Goal: Task Accomplishment & Management: Complete application form

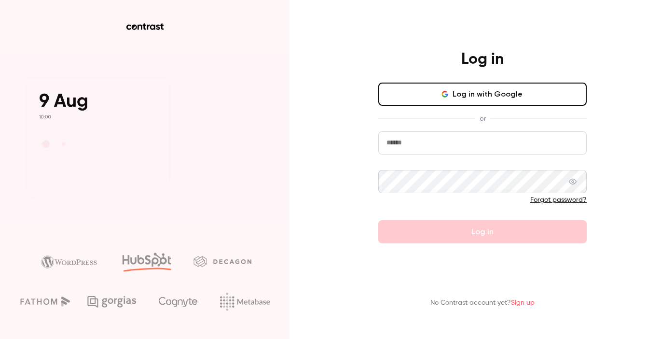
click at [492, 91] on button "Log in with Google" at bounding box center [483, 94] width 209 height 23
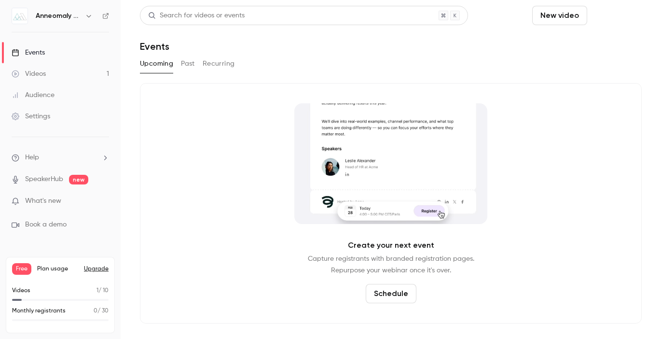
click at [626, 17] on button "Schedule" at bounding box center [616, 15] width 51 height 19
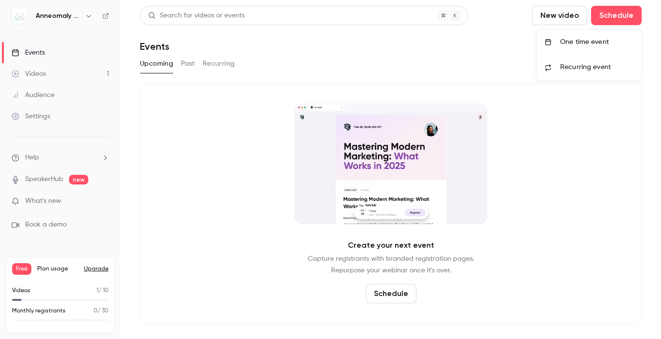
click at [619, 45] on div "One time event" at bounding box center [597, 42] width 73 height 10
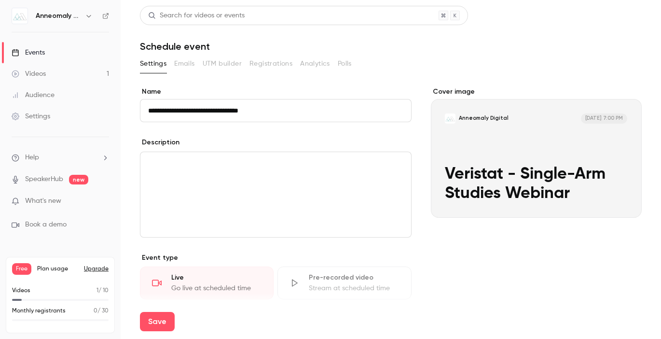
type input "**********"
click at [235, 172] on div "editor" at bounding box center [276, 194] width 271 height 85
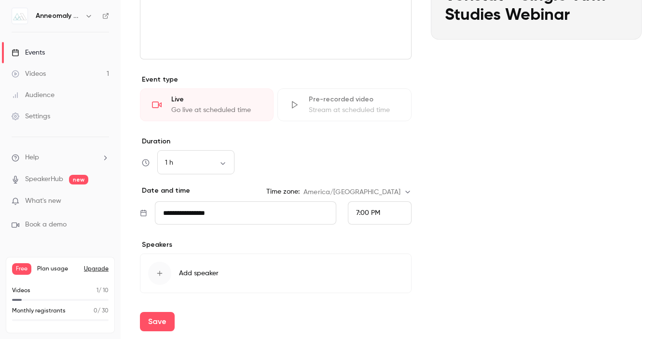
scroll to position [200, 0]
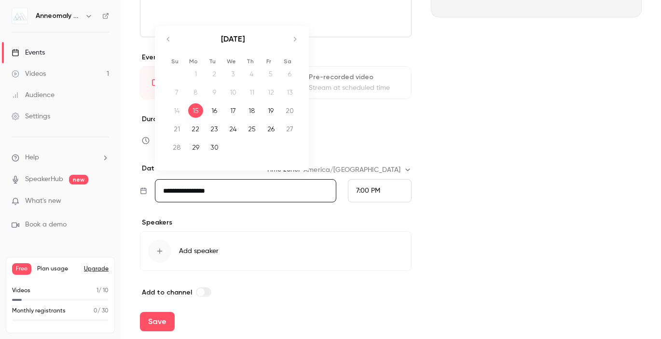
click at [230, 179] on input "**********" at bounding box center [246, 190] width 182 height 23
click at [231, 108] on div "17" at bounding box center [233, 110] width 15 height 14
type input "**********"
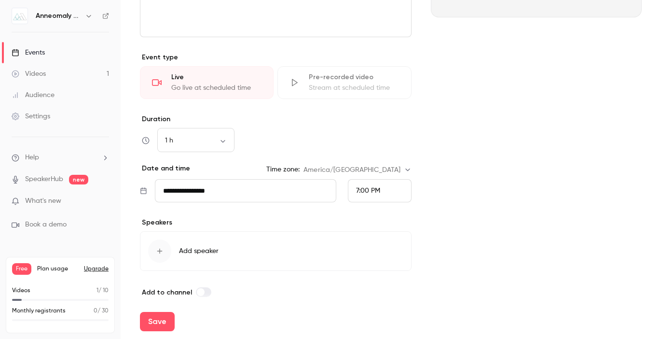
click at [378, 188] on span "7:00 PM" at bounding box center [368, 190] width 24 height 7
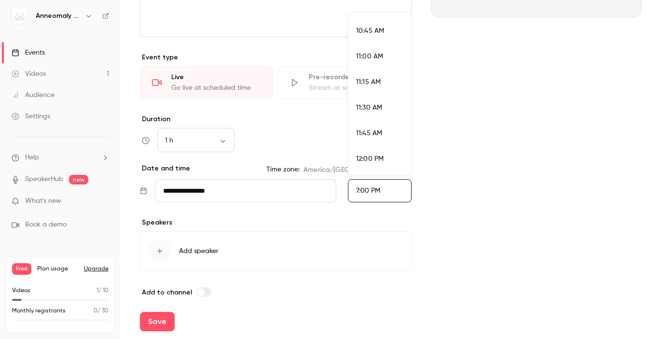
click at [371, 50] on li "11:00 AM" at bounding box center [380, 57] width 63 height 26
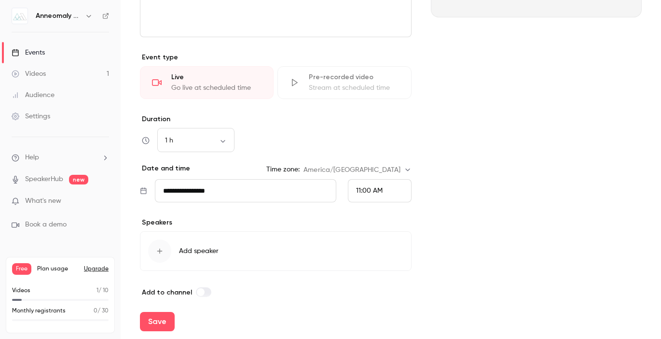
scroll to position [1876, 0]
click at [481, 113] on div "Cover image Anneomaly Digital [DATE] 11:00 AM Veristat - Single-Arm Studies Web…" at bounding box center [536, 92] width 211 height 411
click at [142, 334] on div "Save" at bounding box center [391, 321] width 502 height 35
click at [158, 323] on button "Save" at bounding box center [157, 321] width 35 height 19
type input "**********"
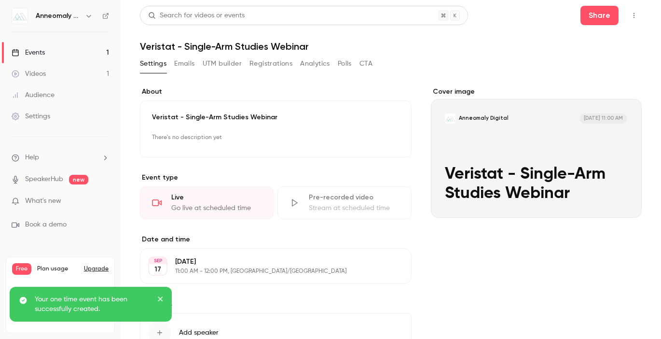
click at [160, 300] on icon "close" at bounding box center [160, 298] width 5 height 5
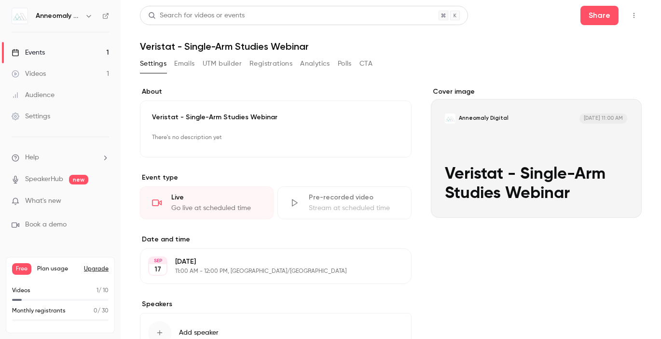
scroll to position [73, 0]
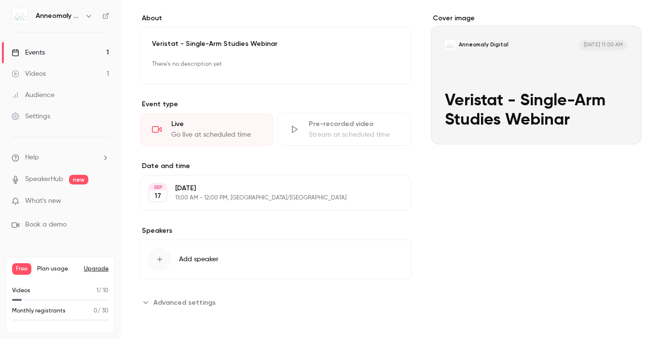
click at [185, 305] on span "Advanced settings" at bounding box center [185, 302] width 62 height 10
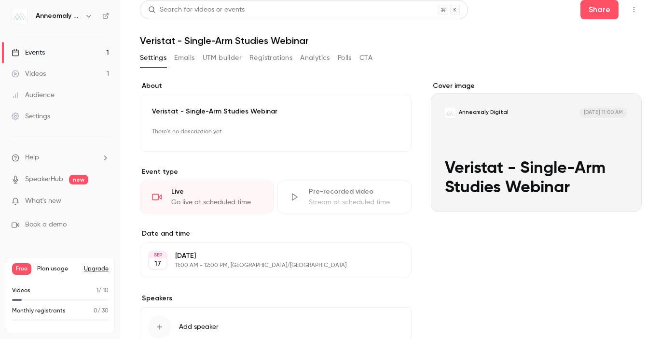
scroll to position [0, 0]
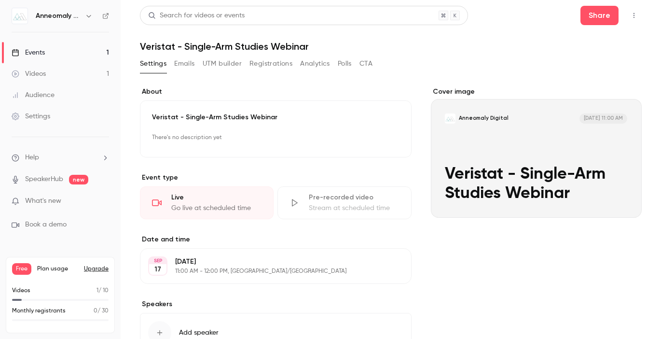
click at [187, 67] on button "Emails" at bounding box center [184, 63] width 20 height 15
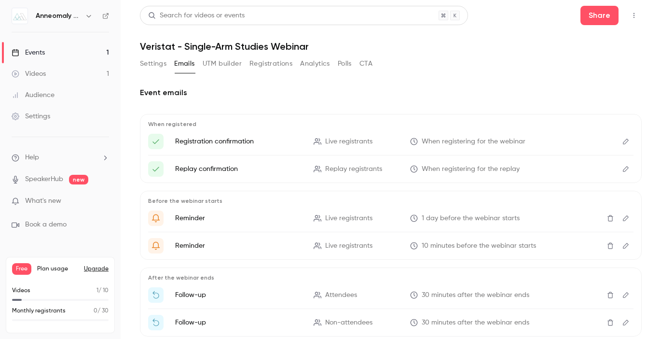
click at [154, 66] on button "Settings" at bounding box center [153, 63] width 27 height 15
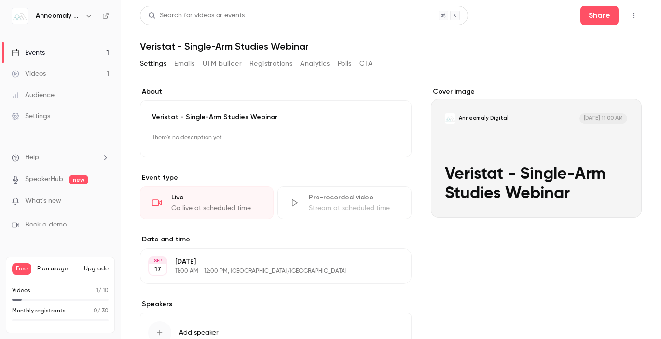
scroll to position [73, 0]
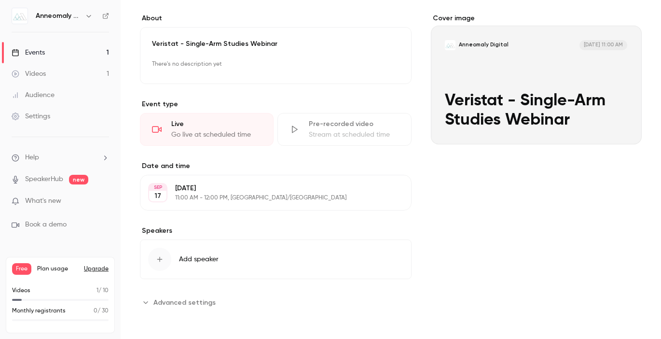
click at [385, 195] on button "Edit" at bounding box center [385, 192] width 35 height 15
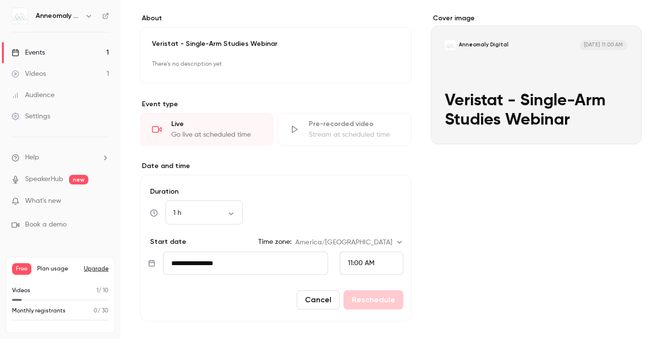
scroll to position [184, 0]
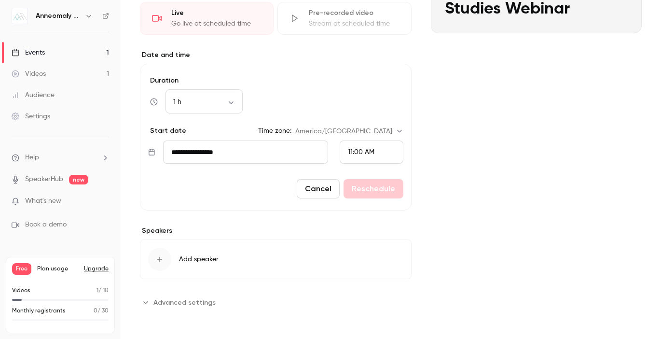
click at [214, 257] on span "Add speaker" at bounding box center [199, 259] width 40 height 10
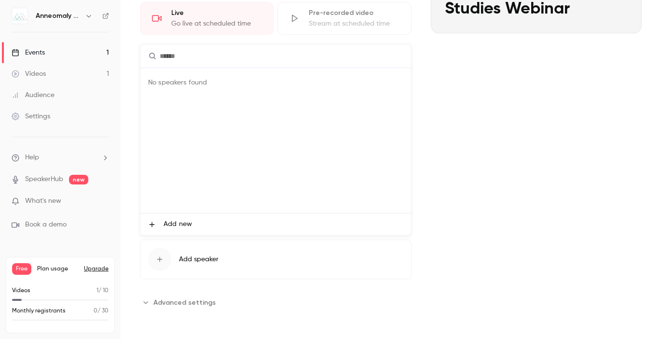
click at [482, 127] on div at bounding box center [330, 169] width 661 height 339
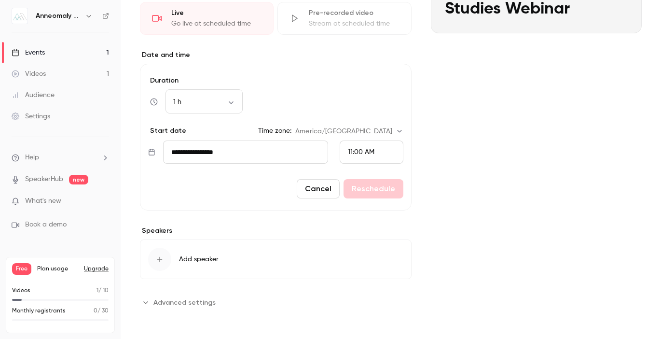
click at [188, 304] on span "Advanced settings" at bounding box center [185, 302] width 62 height 10
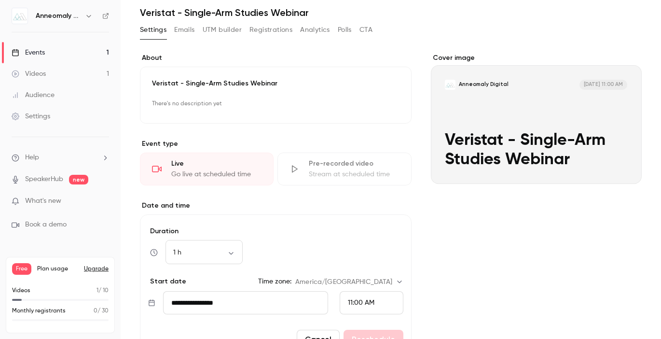
scroll to position [0, 0]
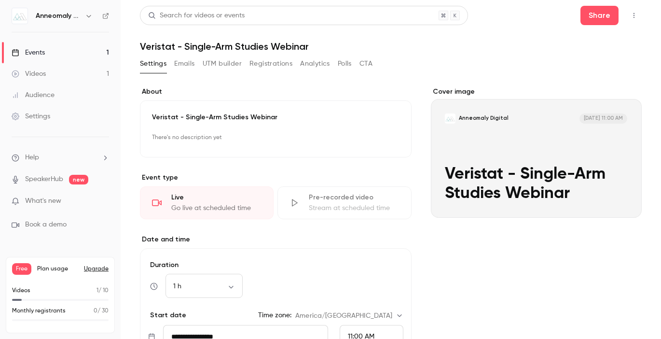
click at [180, 67] on button "Emails" at bounding box center [184, 63] width 20 height 15
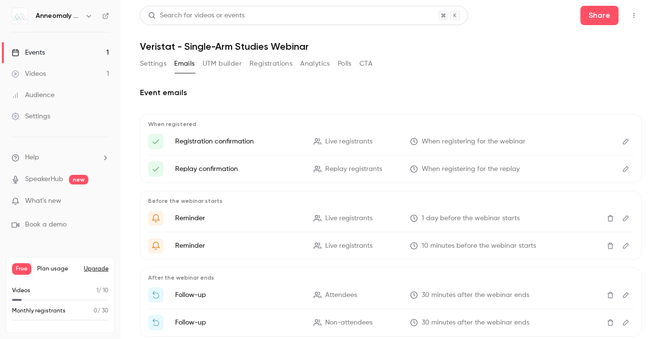
click at [228, 67] on button "UTM builder" at bounding box center [222, 63] width 39 height 15
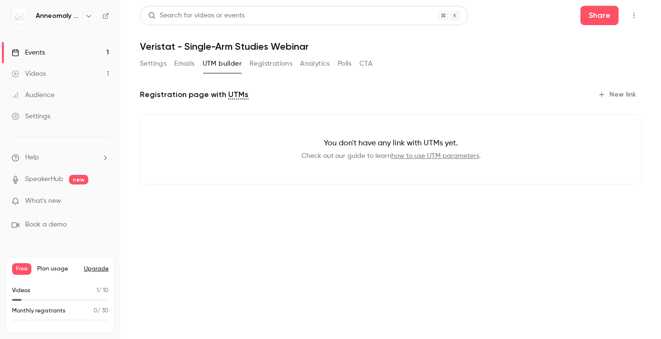
click at [281, 61] on button "Registrations" at bounding box center [271, 63] width 43 height 15
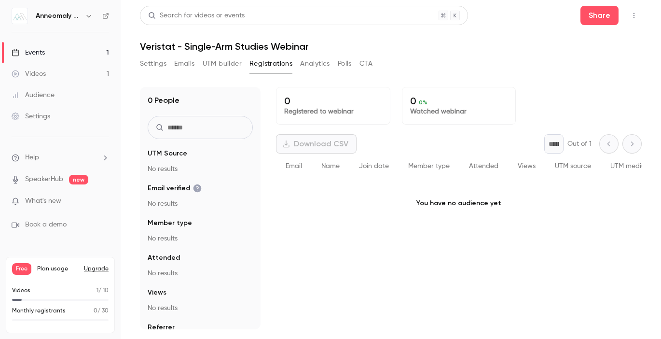
click at [324, 62] on button "Analytics" at bounding box center [315, 63] width 30 height 15
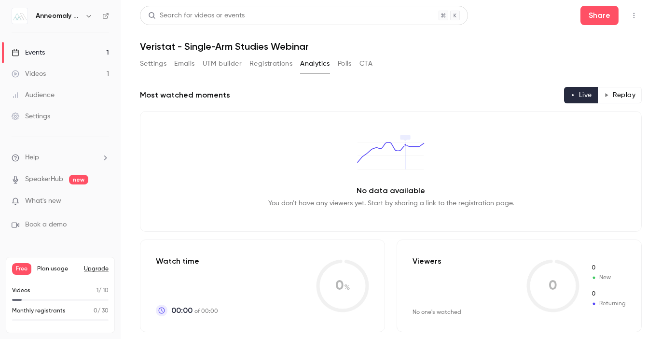
click at [152, 62] on button "Settings" at bounding box center [153, 63] width 27 height 15
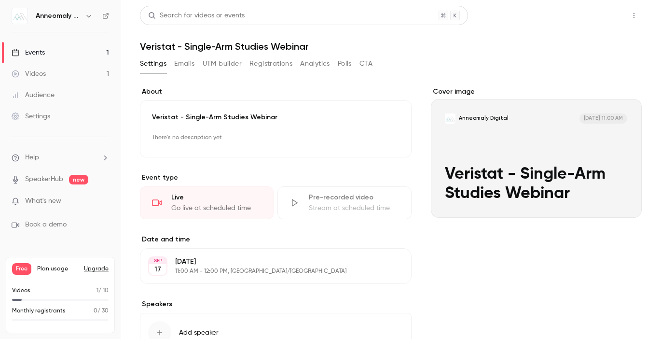
click at [592, 14] on button "Share" at bounding box center [600, 15] width 38 height 19
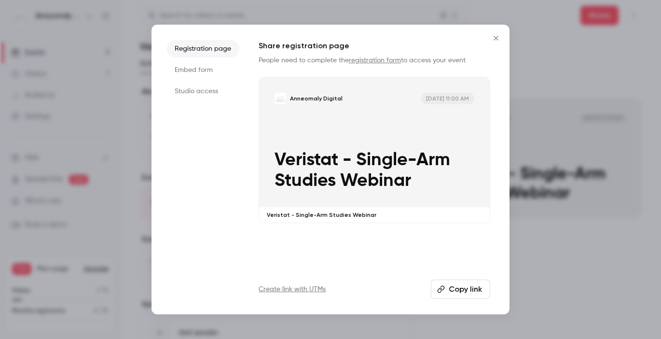
click at [216, 93] on li "Studio access" at bounding box center [203, 91] width 72 height 17
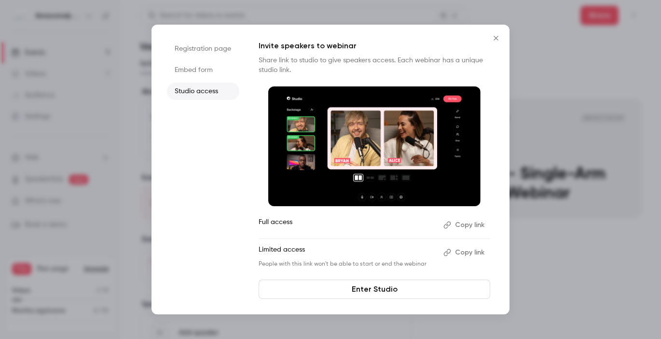
click at [465, 227] on button "Copy link" at bounding box center [465, 224] width 51 height 15
click at [499, 38] on icon "Close" at bounding box center [497, 38] width 12 height 8
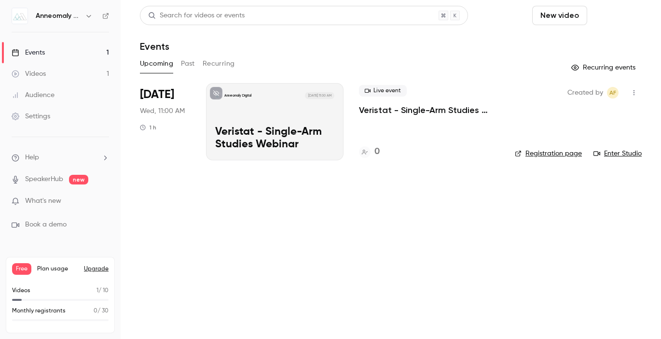
click at [624, 12] on button "Schedule" at bounding box center [616, 15] width 51 height 19
click at [594, 38] on div "One time event" at bounding box center [597, 42] width 73 height 10
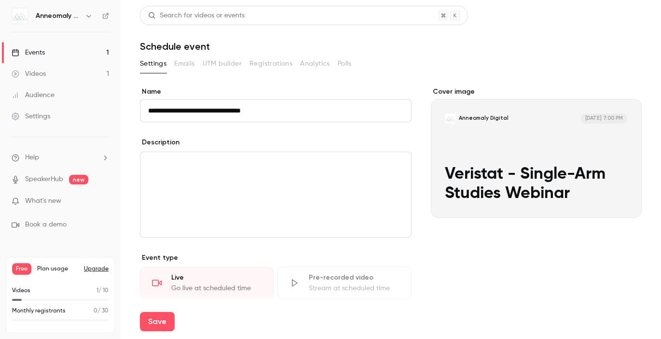
type input "**********"
click at [318, 131] on div "**********" at bounding box center [276, 292] width 272 height 411
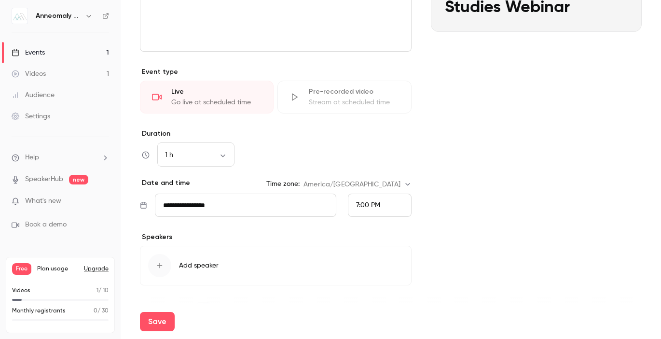
scroll to position [210, 0]
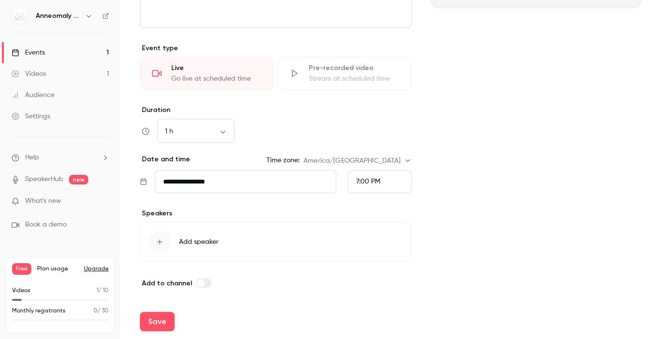
click at [215, 183] on input "**********" at bounding box center [246, 181] width 182 height 23
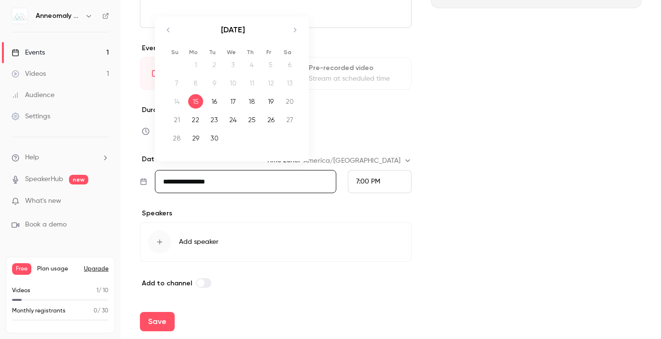
click at [251, 120] on div "25" at bounding box center [252, 119] width 15 height 14
type input "**********"
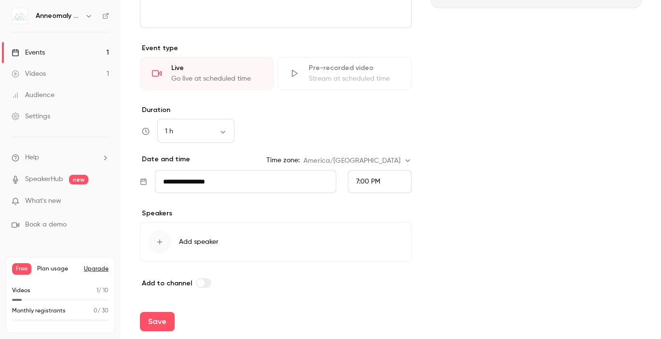
click at [374, 185] on div "7:00 PM" at bounding box center [368, 182] width 24 height 10
click at [378, 58] on li "11:00 AM" at bounding box center [380, 53] width 63 height 26
click at [482, 127] on div "Cover image Anneomaly Digital Sep 25, 11:00 AM Veristat - Single-Arm Studies We…" at bounding box center [536, 82] width 211 height 411
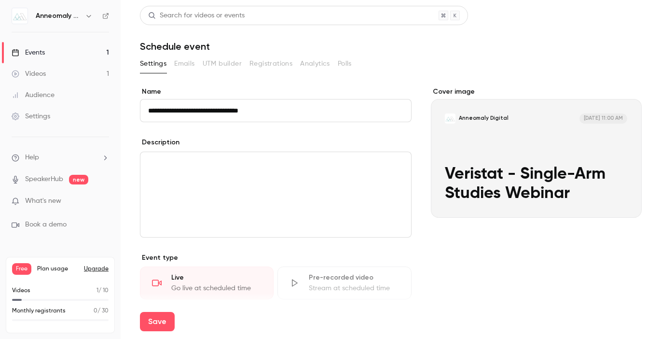
scroll to position [210, 0]
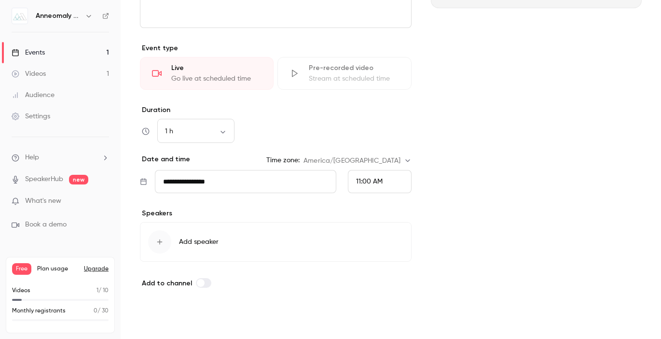
click at [160, 318] on button "Save" at bounding box center [157, 321] width 35 height 19
type input "**********"
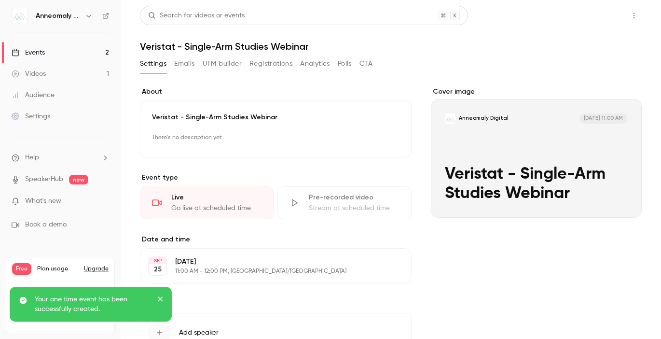
click at [592, 15] on button "Share" at bounding box center [600, 15] width 38 height 19
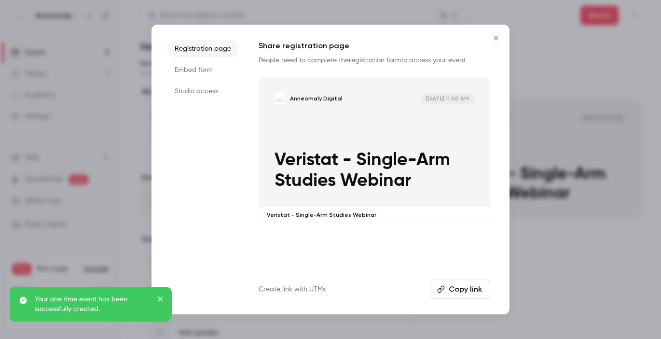
click at [217, 92] on li "Studio access" at bounding box center [203, 91] width 72 height 17
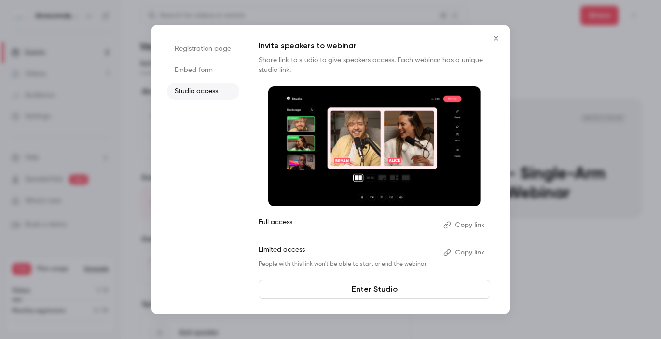
click at [465, 223] on button "Copy link" at bounding box center [465, 224] width 51 height 15
